Goal: Task Accomplishment & Management: Manage account settings

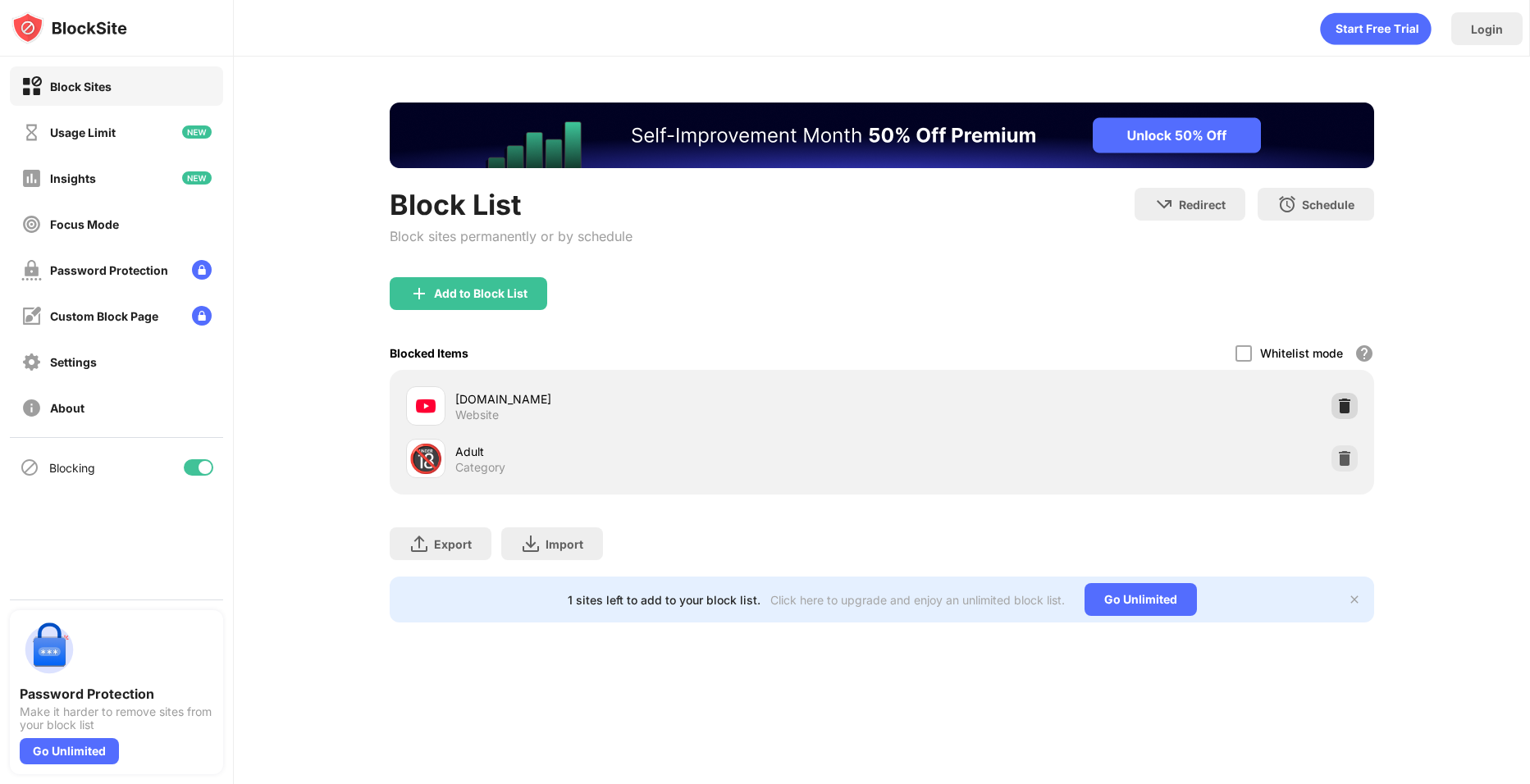
click at [1346, 417] on div at bounding box center [1344, 406] width 26 height 26
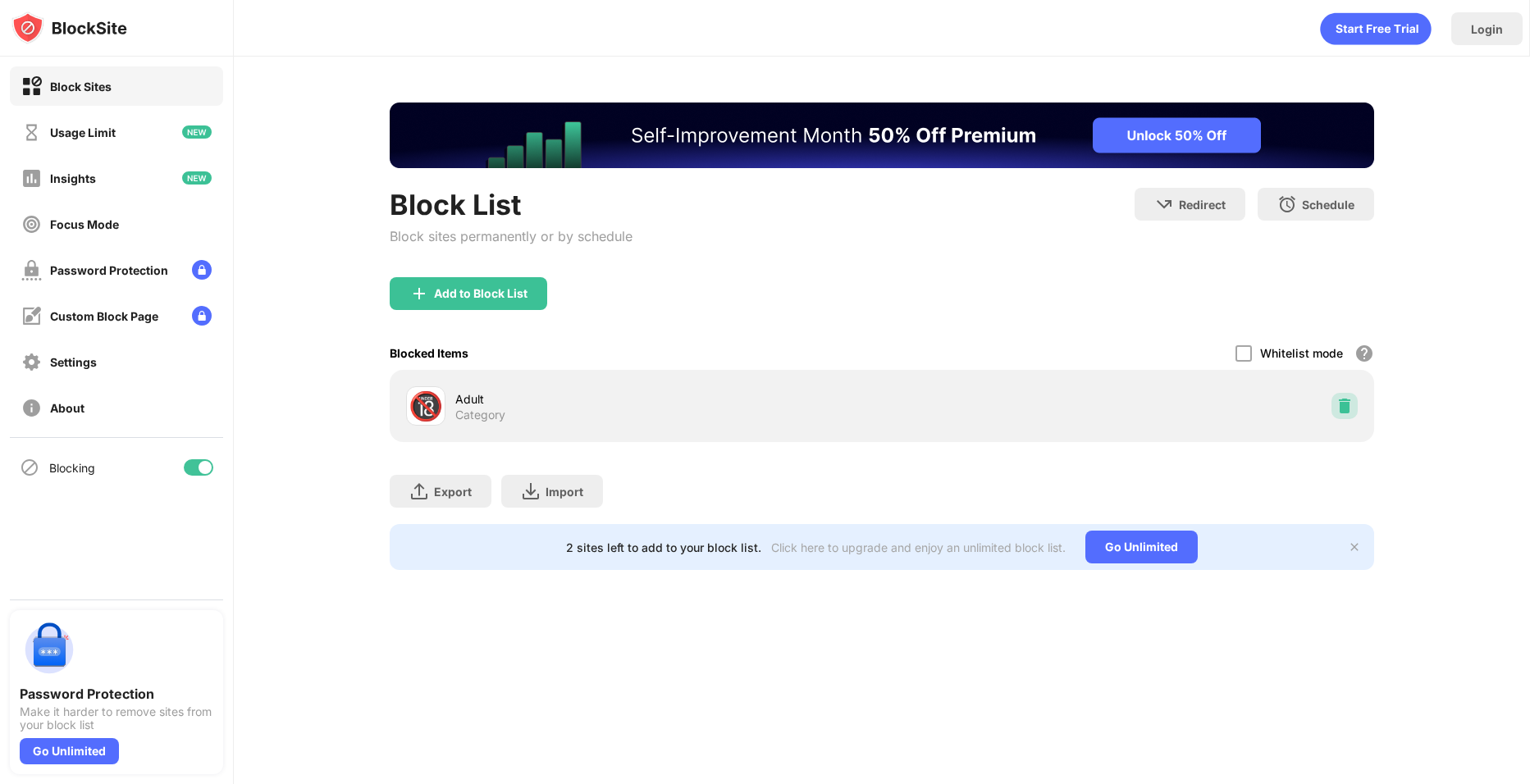
click at [1346, 417] on div at bounding box center [1344, 406] width 26 height 26
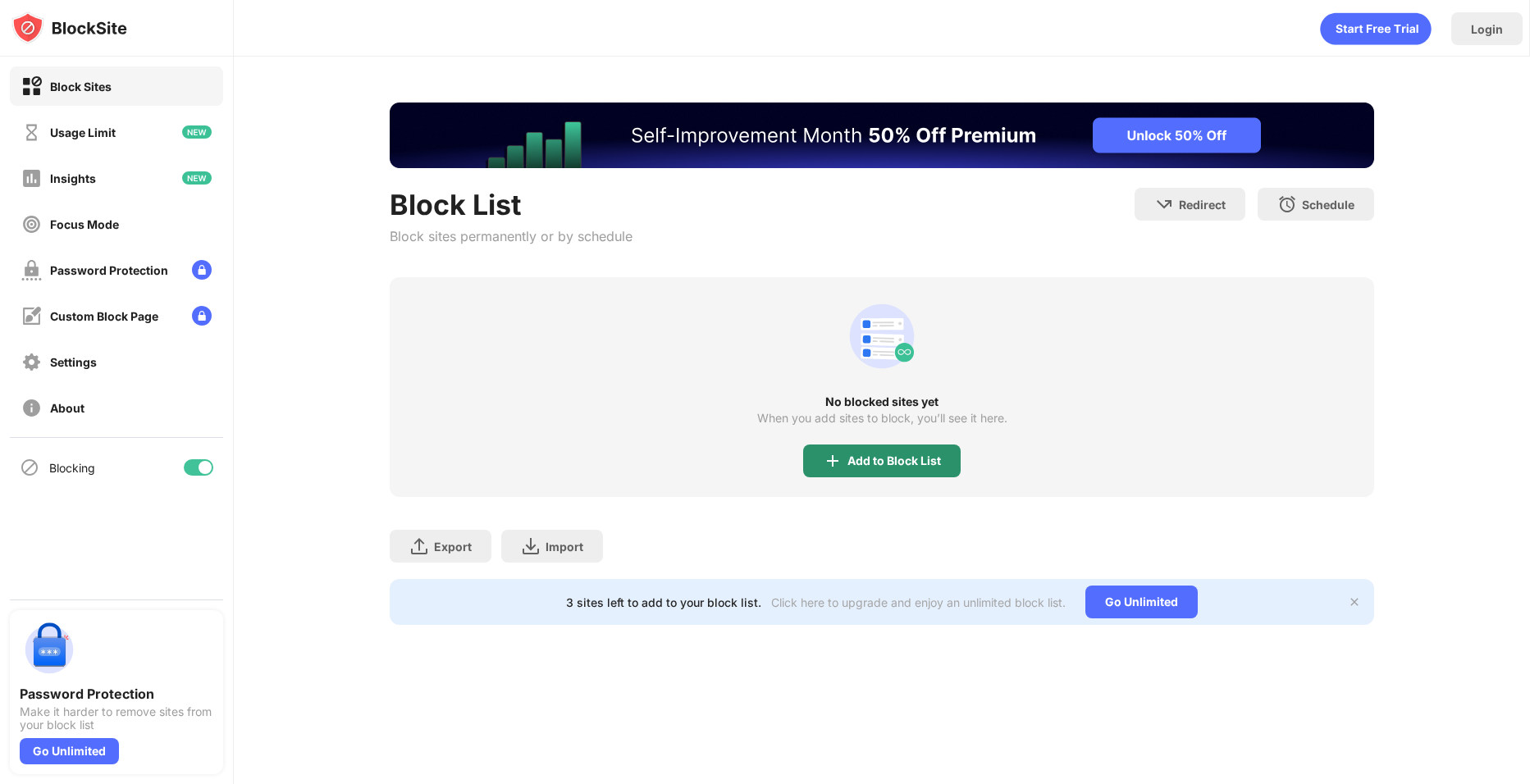
click at [920, 463] on div "Add to Block List" at bounding box center [894, 460] width 93 height 13
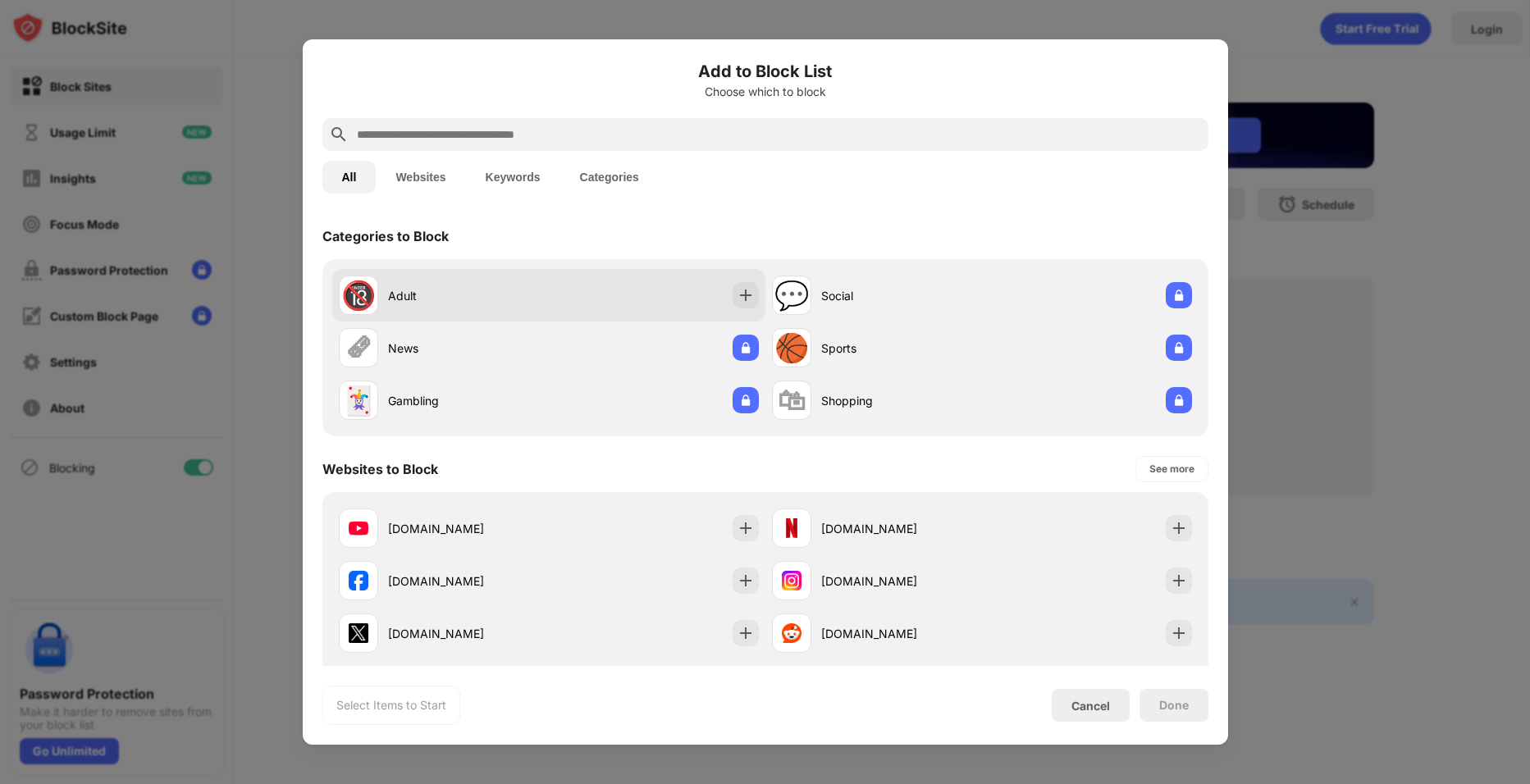
click at [646, 293] on div "🔞 Adult" at bounding box center [548, 295] width 433 height 52
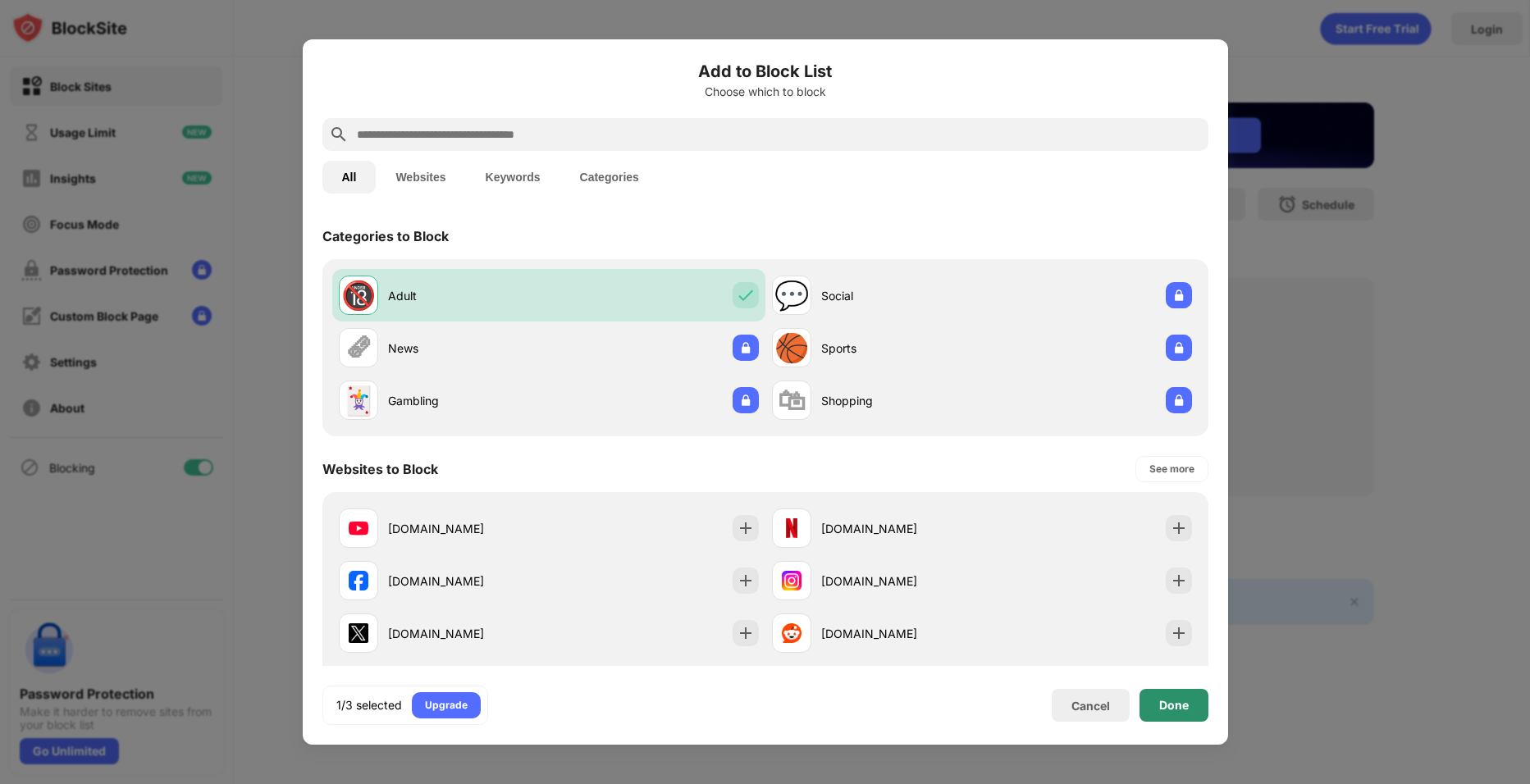
click at [1151, 707] on div "Done" at bounding box center [1173, 704] width 69 height 33
